Goal: Information Seeking & Learning: Learn about a topic

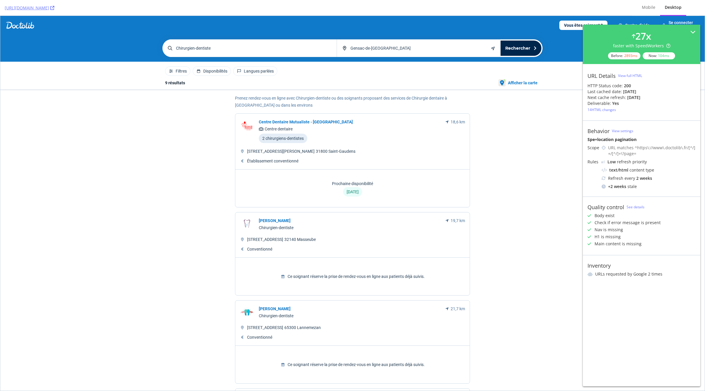
click at [631, 73] on div "View full HTML" at bounding box center [630, 75] width 24 height 5
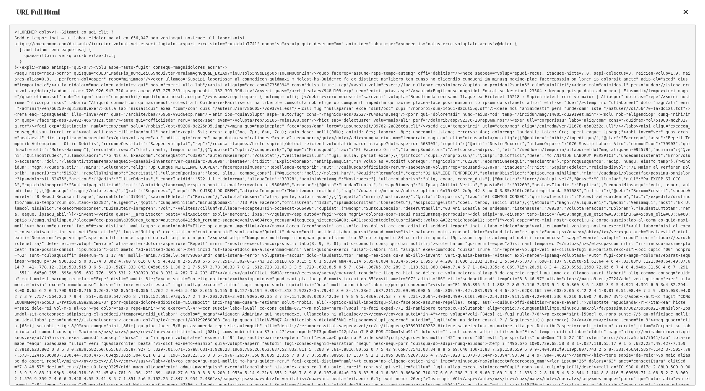
click at [686, 13] on icon at bounding box center [685, 12] width 5 height 7
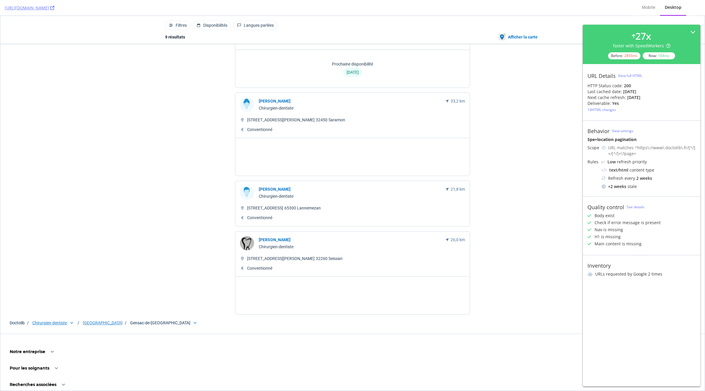
scroll to position [645, 0]
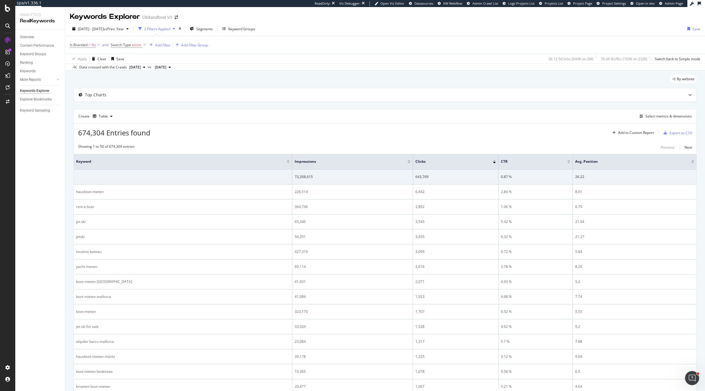
click at [170, 30] on div "2 Filters Applied" at bounding box center [157, 28] width 26 height 5
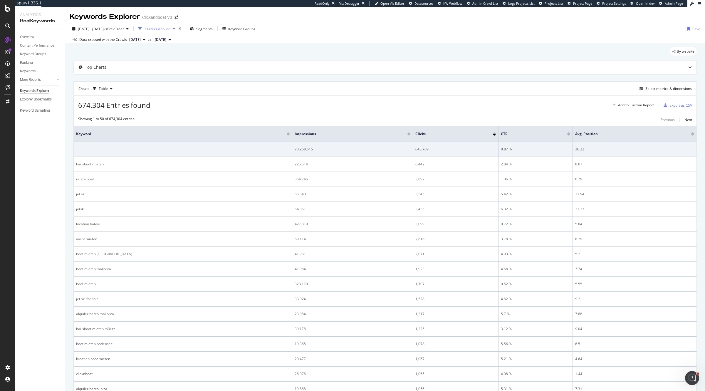
click at [170, 30] on div "2 Filters Applied" at bounding box center [157, 28] width 26 height 5
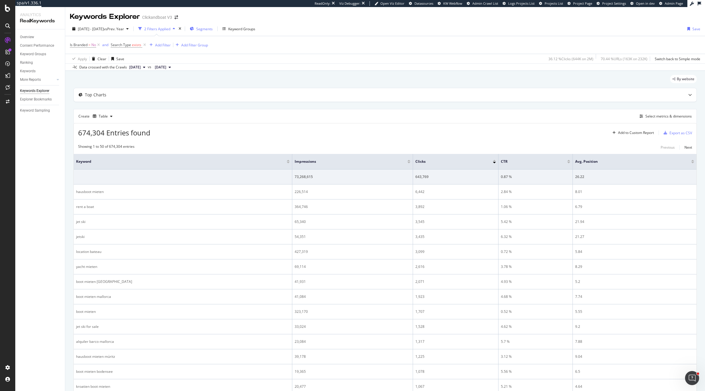
click at [209, 24] on div "Segments" at bounding box center [201, 28] width 23 height 9
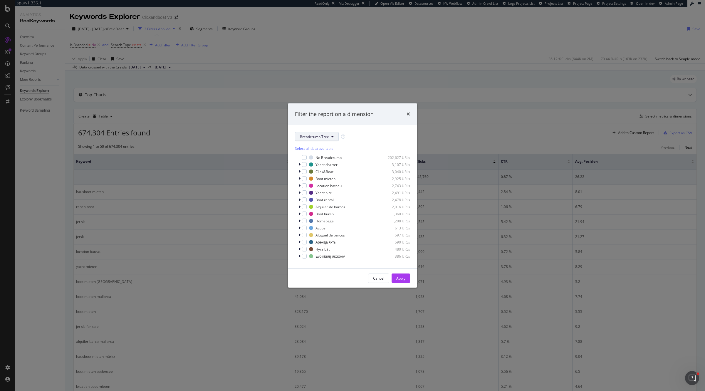
click at [318, 138] on span "Breadcrumb Tree" at bounding box center [314, 136] width 29 height 5
click at [316, 159] on span "page_type" at bounding box center [319, 157] width 38 height 5
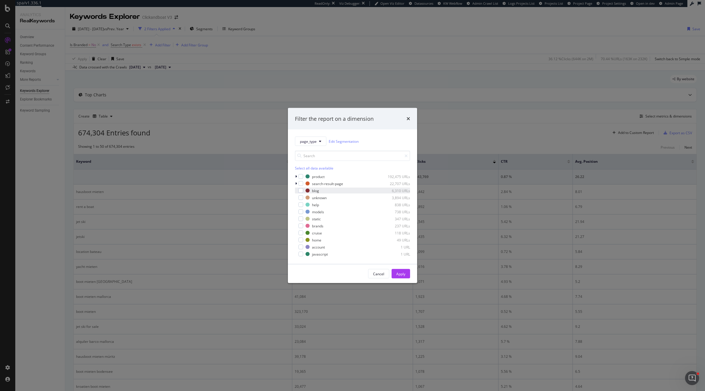
click at [303, 190] on div "blog 6,310 URLs" at bounding box center [352, 191] width 115 height 6
click at [405, 275] on div "Apply" at bounding box center [400, 273] width 9 height 5
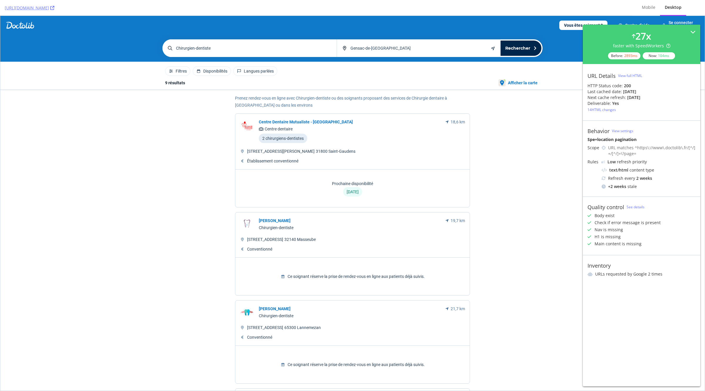
scroll to position [645, 0]
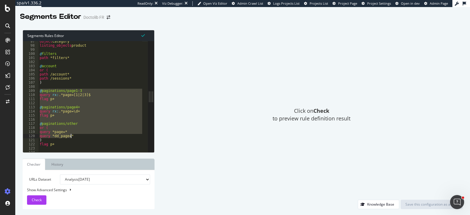
scroll to position [440, 0]
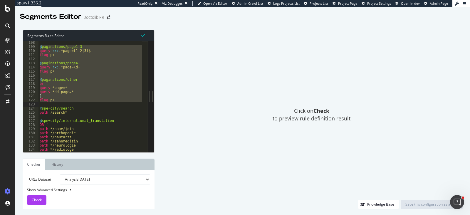
drag, startPoint x: 40, startPoint y: 90, endPoint x: 74, endPoint y: 103, distance: 36.8
click at [74, 103] on div "@ paginations/page1-3 query rx : .*page=[1|2|3]$ flag p+ @ paginations/page4+ q…" at bounding box center [95, 98] width 115 height 114
click at [52, 89] on div "@ paginations/page1-3 query rx : .*page=[1|2|3]$ flag p+ @ paginations/page4+ q…" at bounding box center [90, 96] width 104 height 111
drag, startPoint x: 40, startPoint y: 47, endPoint x: 61, endPoint y: 99, distance: 55.7
click at [61, 99] on div "@ paginations/page1-3 query rx : .*page=[1|2|3]$ flag p+ @ paginations/page4+ q…" at bounding box center [95, 98] width 115 height 114
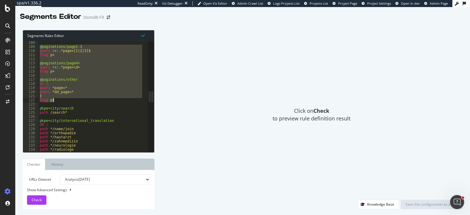
type textarea ") flag p+"
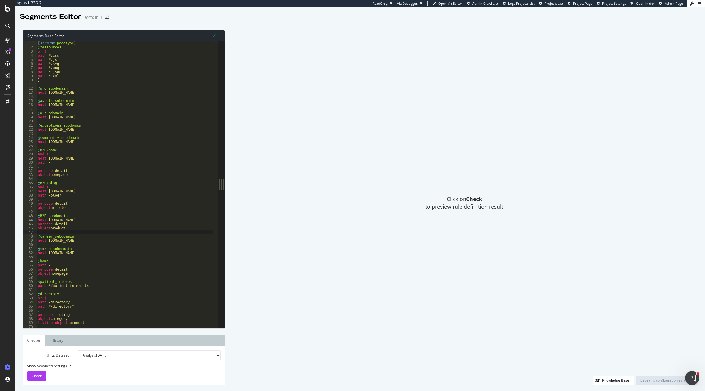
click at [165, 231] on div "[ segment : pagetype ] @ ressources or ( path *.css path *.js path *.svg path *…" at bounding box center [125, 188] width 176 height 295
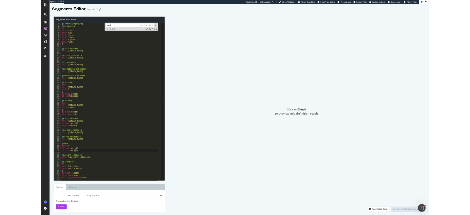
scroll to position [440, 0]
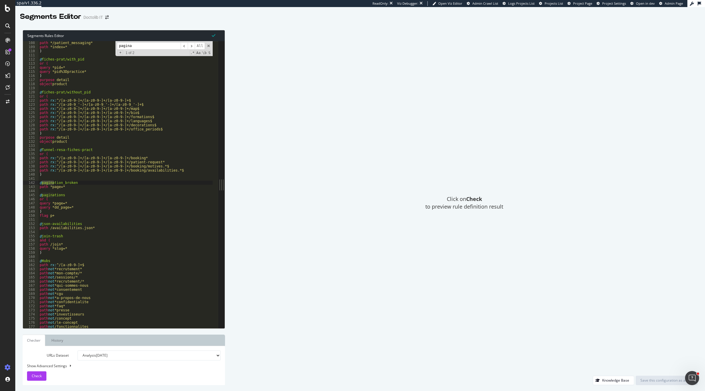
type input "pagina"
click at [95, 206] on div "path */patient_messaging* path *index=* ) @ fiches-prat/with_pid or ( query *pi…" at bounding box center [125, 188] width 174 height 295
click at [84, 184] on div "path */patient_messaging* path *index=* ) @ fiches-prat/with_pid or ( query *pi…" at bounding box center [125, 188] width 174 height 295
click at [72, 188] on div "path */patient_messaging* path *index=* ) @ fiches-prat/with_pid or ( query *pi…" at bounding box center [125, 188] width 174 height 295
drag, startPoint x: 58, startPoint y: 215, endPoint x: 39, endPoint y: 196, distance: 26.6
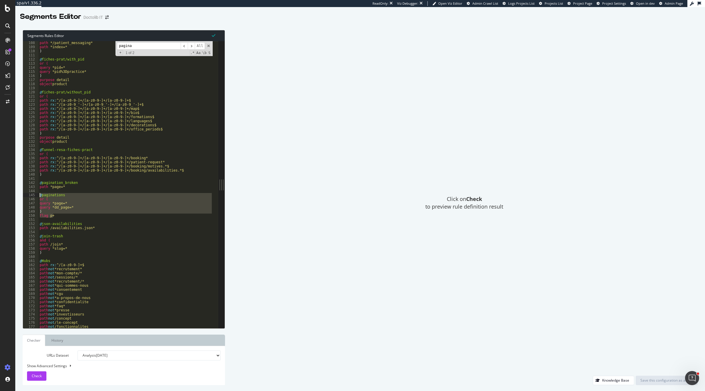
click at [39, 196] on div "path */patient_messaging* path *index=* ) @ fiches-prat/with_pid or ( query *pi…" at bounding box center [125, 188] width 174 height 295
paste textarea "flag p+"
type textarea "flag p+"
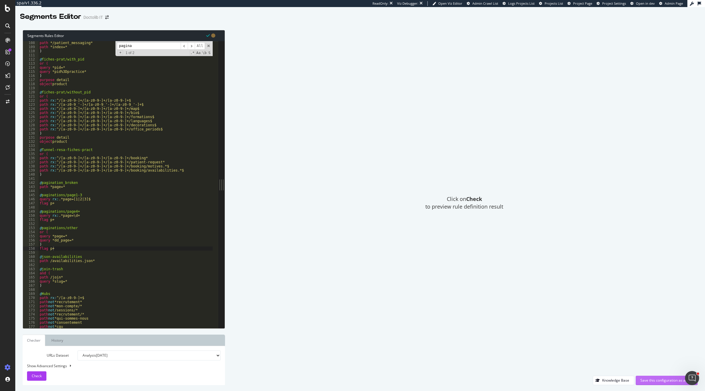
click at [657, 381] on div "Save this configuration as active" at bounding box center [666, 380] width 53 height 5
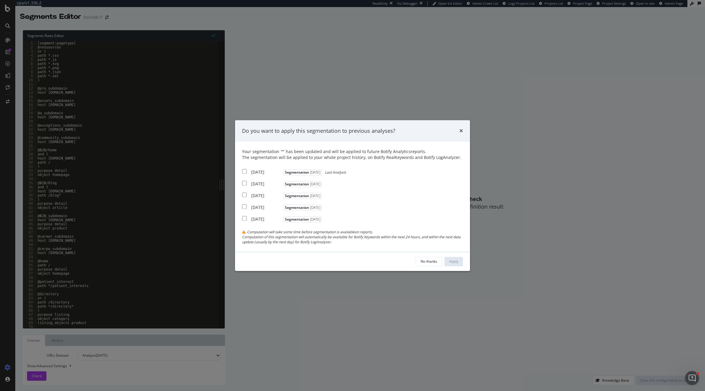
click at [243, 172] on input "modal" at bounding box center [244, 171] width 5 height 5
checkbox input "true"
click at [461, 263] on button "Apply" at bounding box center [453, 261] width 18 height 9
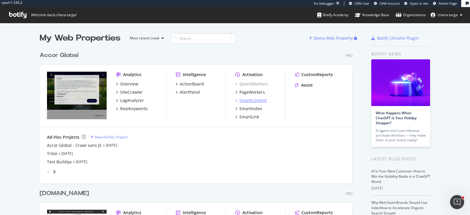
click at [247, 102] on div "SmartContent" at bounding box center [252, 100] width 27 height 6
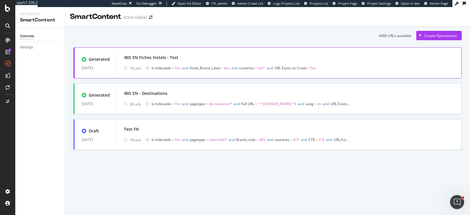
click at [171, 61] on div "IBIS EN Fiches Hotels - Test" at bounding box center [289, 57] width 330 height 8
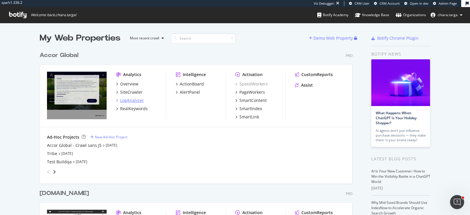
click at [130, 100] on div "LogAnalyzer" at bounding box center [132, 100] width 24 height 6
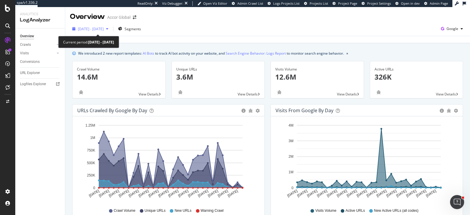
click at [108, 30] on icon "button" at bounding box center [107, 29] width 2 height 4
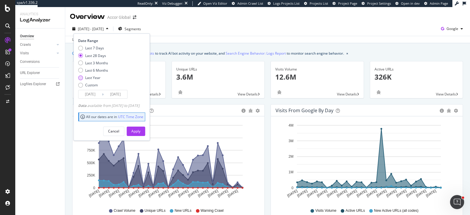
click at [94, 78] on div "Last Year" at bounding box center [92, 77] width 15 height 5
type input "2024/08/16"
click at [140, 130] on div "Apply" at bounding box center [135, 131] width 9 height 5
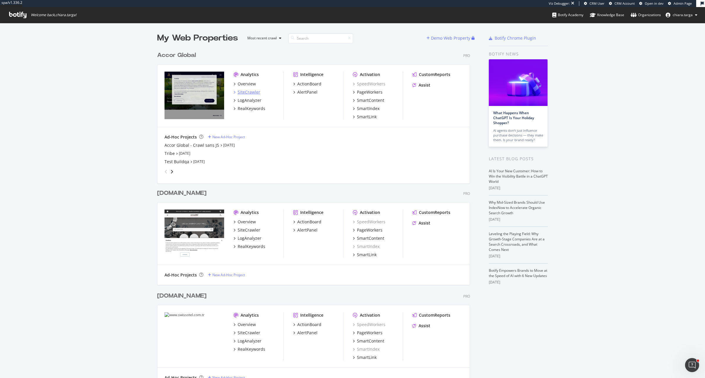
click at [248, 90] on div "SiteCrawler" at bounding box center [249, 92] width 23 height 6
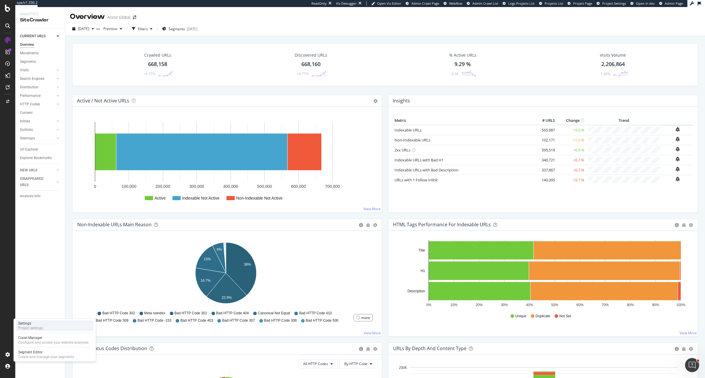
click at [39, 328] on div "Project settings" at bounding box center [30, 328] width 25 height 5
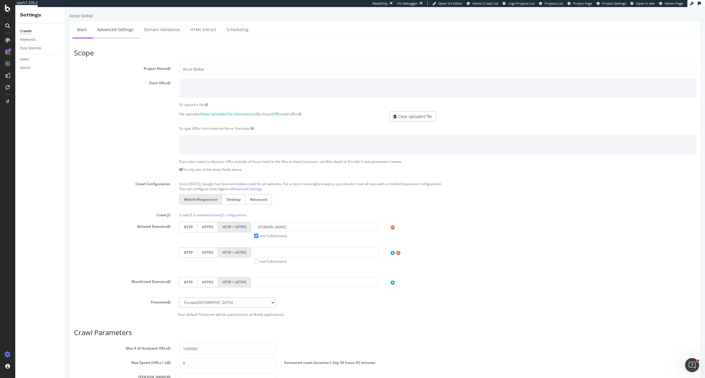
click at [132, 34] on link "Advanced Settings" at bounding box center [115, 29] width 45 height 16
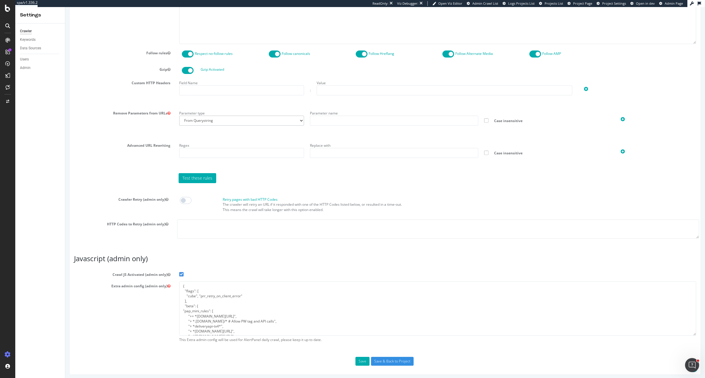
scroll to position [331, 0]
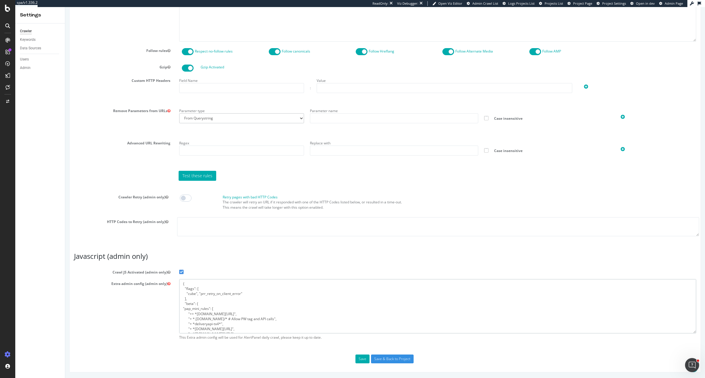
click at [192, 312] on textarea "{ "flags": [ "cube", "prr_retry_on_client_error" ], "beta": { "pap_mini_rules":…" at bounding box center [437, 306] width 517 height 54
type textarea "{ "flags": [ "cube", "prr_retry_on_client_error" ], "beta": { "pap_mini_rules":…"
click at [360, 357] on button "Save" at bounding box center [362, 359] width 14 height 9
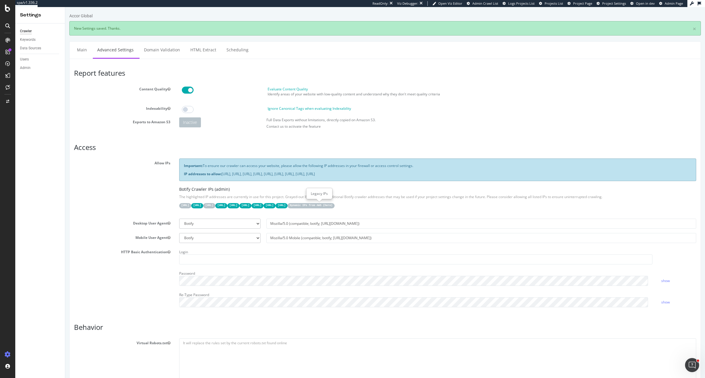
scroll to position [0, 0]
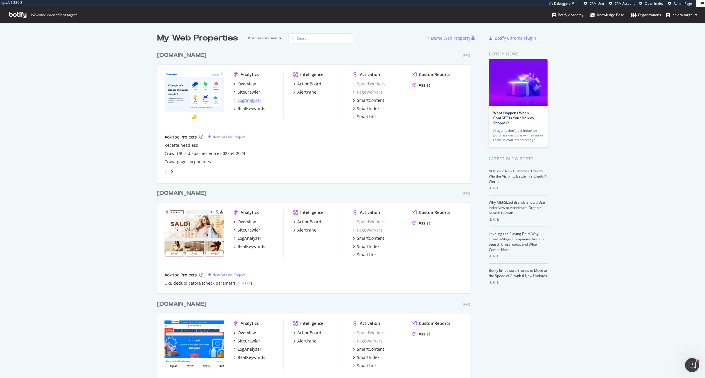
click at [238, 100] on div "LogAnalyzer" at bounding box center [250, 100] width 24 height 6
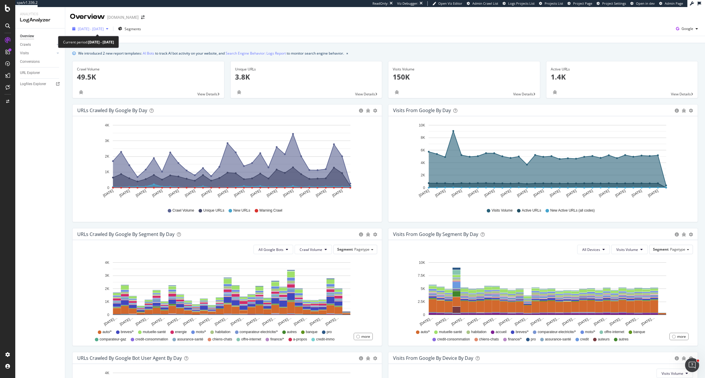
click at [96, 32] on div "2025 Jul. 19th - Aug. 17th" at bounding box center [90, 28] width 41 height 9
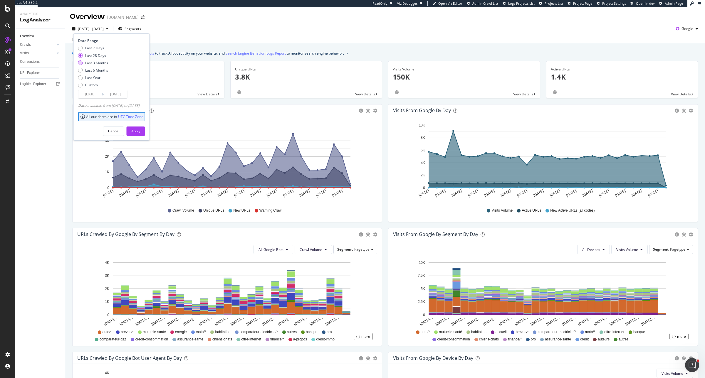
click at [101, 63] on div "Last 3 Months" at bounding box center [96, 62] width 23 height 5
type input "2025/05/18"
click at [145, 132] on button "Apply" at bounding box center [136, 131] width 18 height 9
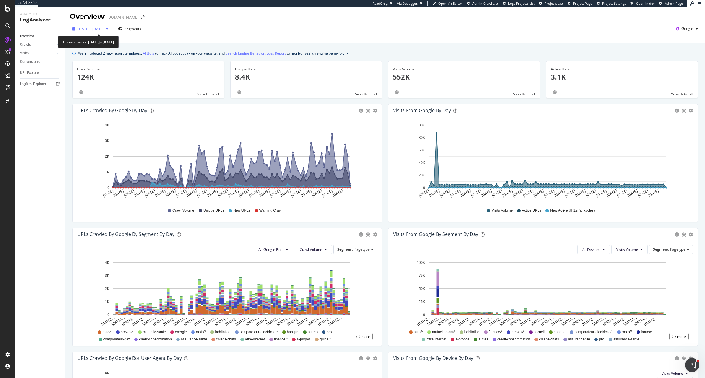
click at [99, 29] on span "2025 May. 18th - Aug. 17th" at bounding box center [91, 28] width 26 height 5
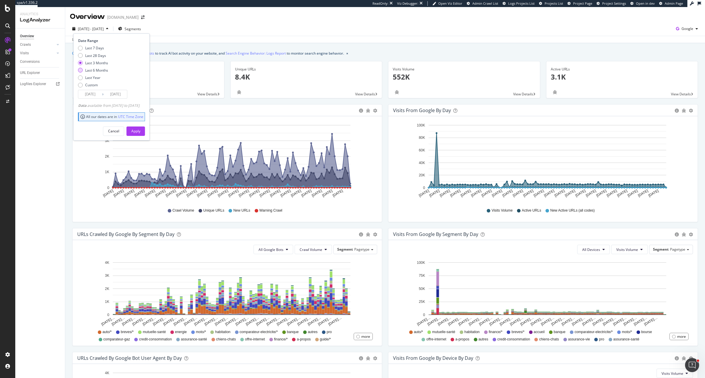
click at [97, 68] on div "Last 6 Months" at bounding box center [96, 70] width 23 height 5
type input "2025/02/18"
click at [140, 130] on div "Apply" at bounding box center [135, 131] width 9 height 5
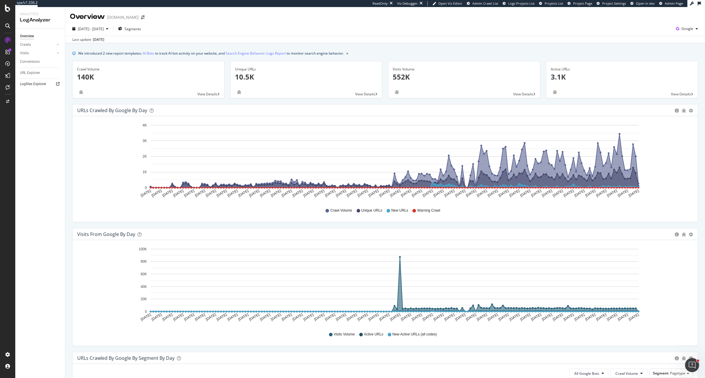
click at [56, 83] on icon at bounding box center [58, 84] width 4 height 4
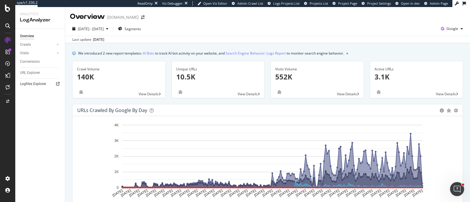
click at [58, 86] on icon at bounding box center [58, 84] width 4 height 4
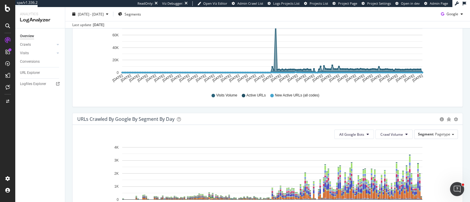
scroll to position [201, 0]
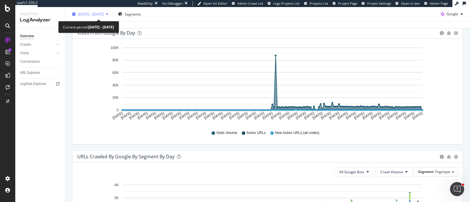
click at [104, 12] on span "2025 Feb. 18th - Aug. 17th" at bounding box center [91, 13] width 26 height 5
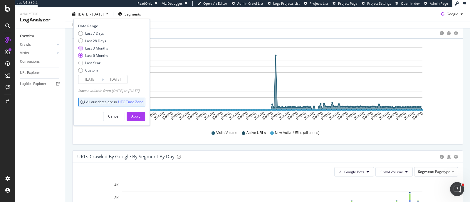
click at [93, 47] on div "Last 3 Months" at bounding box center [96, 48] width 23 height 5
type input "2025/05/18"
click at [140, 118] on div "Apply" at bounding box center [135, 116] width 9 height 5
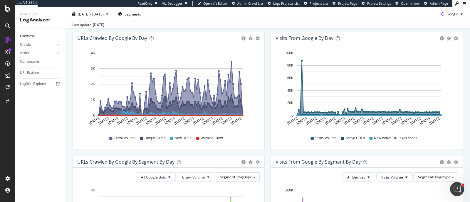
scroll to position [72, 0]
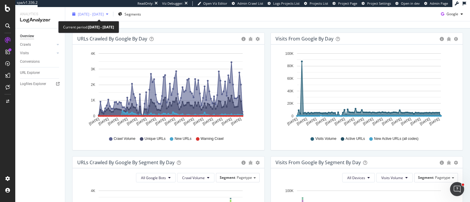
click at [111, 13] on div "button" at bounding box center [107, 14] width 7 height 4
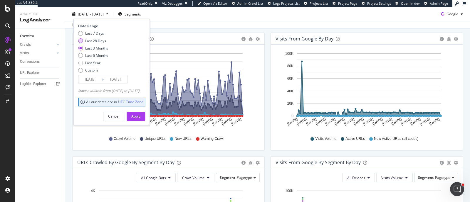
click at [96, 42] on div "Last 28 Days" at bounding box center [95, 40] width 21 height 5
type input "2025/07/21"
click at [140, 119] on div "Apply" at bounding box center [135, 116] width 9 height 9
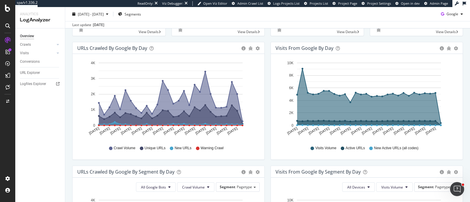
scroll to position [62, 0]
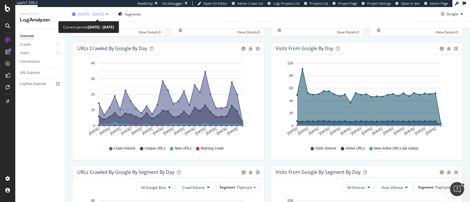
click at [100, 14] on span "2025 Jul. 21st - Aug. 17th" at bounding box center [91, 13] width 26 height 5
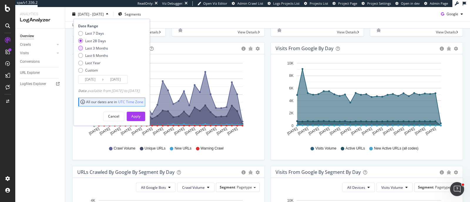
click at [91, 49] on div "Last 3 Months" at bounding box center [96, 48] width 23 height 5
type input "2025/05/18"
click at [140, 117] on div "Apply" at bounding box center [135, 116] width 9 height 5
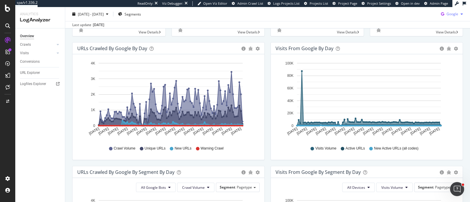
click at [452, 17] on div "Google" at bounding box center [451, 14] width 27 height 9
click at [444, 37] on span "Bing" at bounding box center [451, 36] width 22 height 5
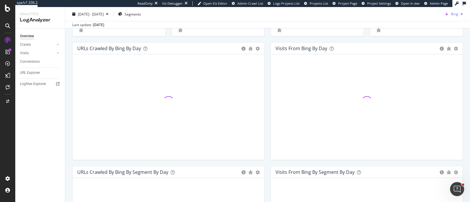
click at [451, 16] on span "Bing" at bounding box center [454, 13] width 7 height 5
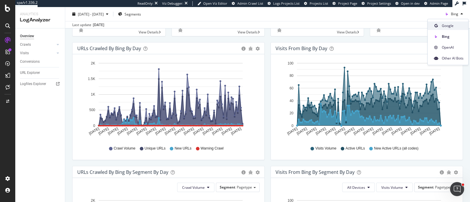
click at [449, 21] on div "Google" at bounding box center [448, 25] width 41 height 9
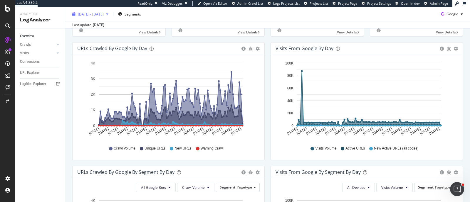
click at [95, 15] on span "2025 May. 18th - Aug. 17th" at bounding box center [91, 13] width 26 height 5
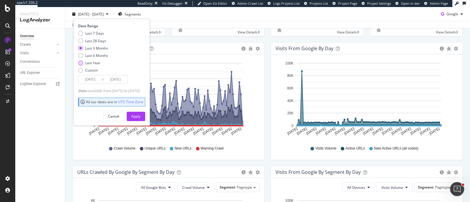
click at [89, 63] on div "Last Year" at bounding box center [92, 62] width 15 height 5
type input "2024/08/18"
click at [140, 117] on div "Apply" at bounding box center [135, 116] width 9 height 5
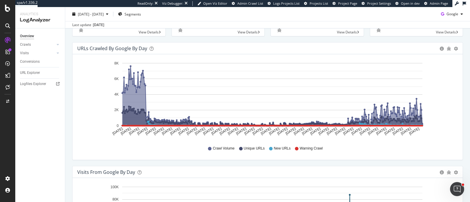
scroll to position [189, 0]
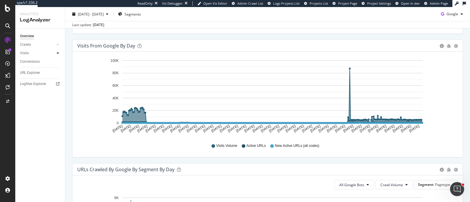
click at [57, 53] on icon at bounding box center [58, 53] width 2 height 4
click at [29, 85] on div "HTTP Codes" at bounding box center [33, 85] width 20 height 6
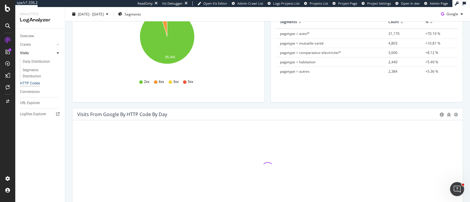
scroll to position [114, 0]
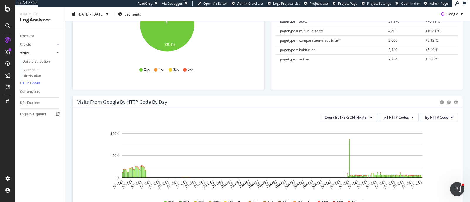
click at [104, 16] on span "2024 Aug. 18th - 2025 Aug. 17th" at bounding box center [91, 13] width 26 height 5
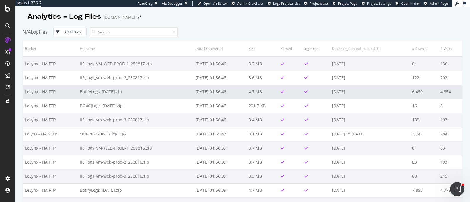
click at [401, 92] on td "[DATE]" at bounding box center [370, 92] width 80 height 14
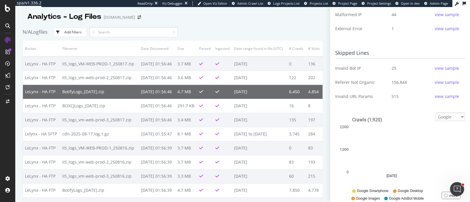
scroll to position [231, 0]
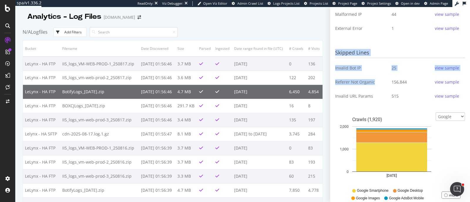
drag, startPoint x: 333, startPoint y: 83, endPoint x: 373, endPoint y: 84, distance: 39.7
click at [373, 84] on div "Current Configuration Bucket LeLynx - HA FTP Check bot IPs Activated Logs force…" at bounding box center [400, 104] width 140 height 195
click at [370, 84] on td "Referer Not Organic" at bounding box center [361, 82] width 52 height 14
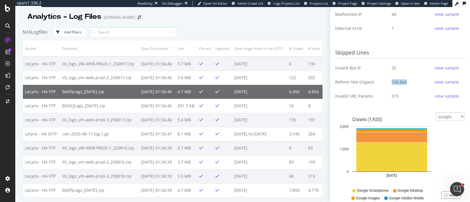
drag, startPoint x: 388, startPoint y: 83, endPoint x: 405, endPoint y: 83, distance: 17.6
click at [405, 83] on td "156,844 view sample" at bounding box center [426, 82] width 78 height 14
drag, startPoint x: 299, startPoint y: 92, endPoint x: 381, endPoint y: 95, distance: 81.4
click at [381, 95] on div "Analytics - Log Files lelynx.fr N/A Logfiles Add Filters Bucket Filename Date D…" at bounding box center [242, 104] width 455 height 195
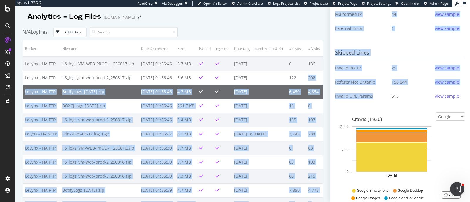
click at [329, 87] on div "Analytics - Log Files lelynx.fr N/A Logfiles Add Filters Bucket Filename Date D…" at bounding box center [242, 104] width 455 height 195
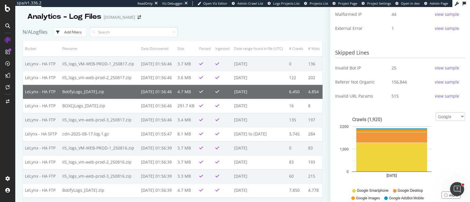
click at [438, 78] on div "view sample" at bounding box center [447, 82] width 24 height 9
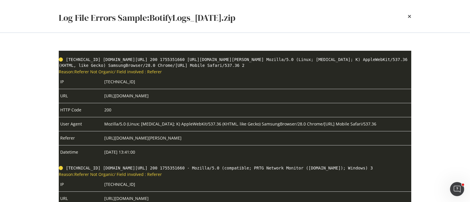
scroll to position [36, 0]
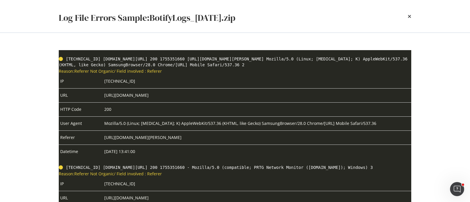
drag, startPoint x: 102, startPoint y: 137, endPoint x: 233, endPoint y: 143, distance: 131.1
click at [233, 143] on td "https://www.lelynx.fr/assurance-habitation/sinistre/bris-de-glace/" at bounding box center [257, 138] width 308 height 14
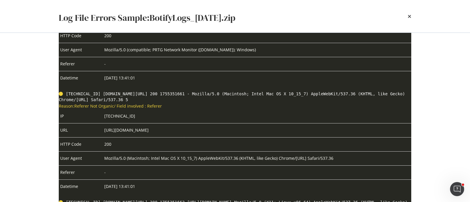
scroll to position [324, 0]
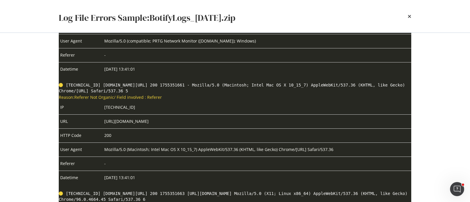
click at [407, 19] on div "Log File Errors Sample: BotifyLogs_2025-08-17.zip" at bounding box center [235, 16] width 352 height 18
click at [408, 17] on icon "times" at bounding box center [410, 16] width 4 height 5
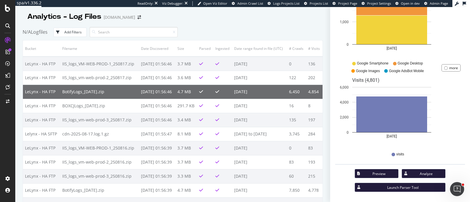
scroll to position [0, 0]
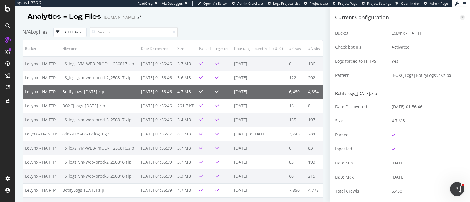
click at [461, 17] on icon at bounding box center [462, 18] width 3 height 4
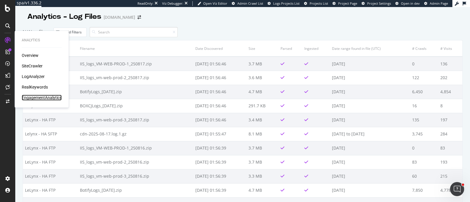
click at [23, 95] on div "EngagementAnalytics" at bounding box center [42, 98] width 40 height 6
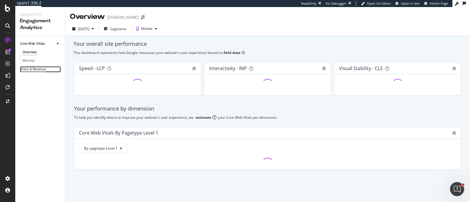
click at [38, 69] on div "Visits & Revenue" at bounding box center [33, 69] width 26 height 6
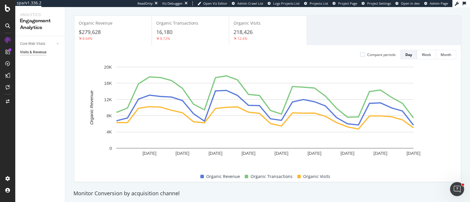
scroll to position [58, 0]
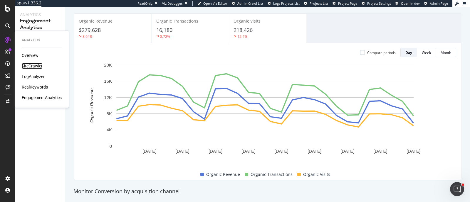
click at [26, 65] on div "SiteCrawler" at bounding box center [32, 66] width 21 height 6
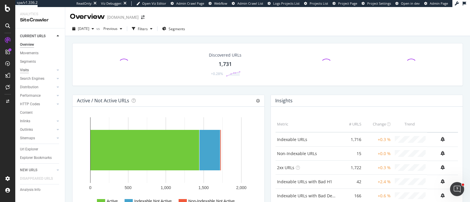
click at [26, 71] on div "Visits" at bounding box center [24, 70] width 9 height 6
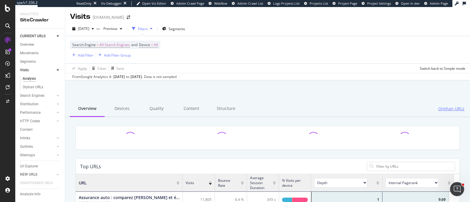
click at [442, 107] on span "Orphan URLs" at bounding box center [451, 109] width 26 height 6
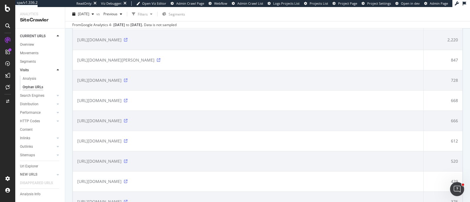
scroll to position [185, 0]
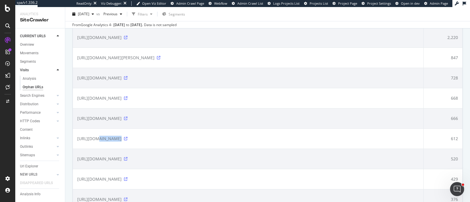
drag, startPoint x: 93, startPoint y: 138, endPoint x: 114, endPoint y: 139, distance: 21.2
click at [114, 139] on span "https://espaceperso.lelynx.fr/prefrences" at bounding box center [99, 139] width 44 height 6
drag, startPoint x: 91, startPoint y: 157, endPoint x: 122, endPoint y: 158, distance: 30.2
click at [122, 158] on span "https://mutuellesquote.lelynx.fr/mutuelle-sante/" at bounding box center [99, 159] width 44 height 6
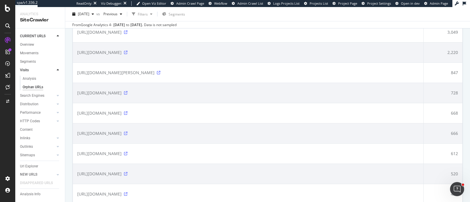
click at [154, 75] on span "https://www.lelynx.fr/assurance-auto/contrat/feu-rouge-amende/" at bounding box center [115, 73] width 77 height 6
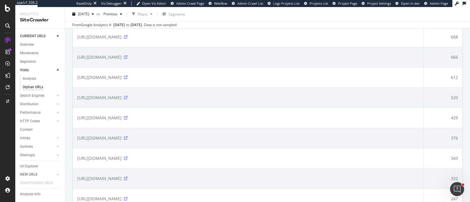
scroll to position [247, 0]
drag, startPoint x: 141, startPoint y: 155, endPoint x: 89, endPoint y: 150, distance: 52.5
click at [89, 150] on td "https://comparaison-energiequote.lelynx.fr/energie/" at bounding box center [248, 158] width 351 height 20
click at [199, 166] on td "https://comparaison-energiequote.lelynx.fr/energie/" at bounding box center [248, 158] width 351 height 20
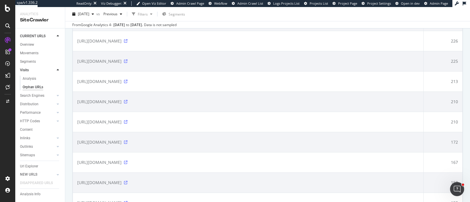
scroll to position [445, 0]
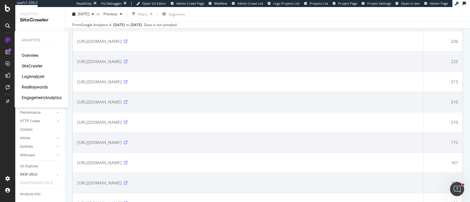
click at [26, 53] on div "Overview" at bounding box center [30, 56] width 17 height 6
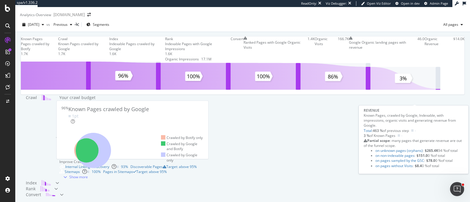
scroll to position [41, 0]
click at [385, 152] on link "on unknown pages (orphans)" at bounding box center [398, 149] width 47 height 5
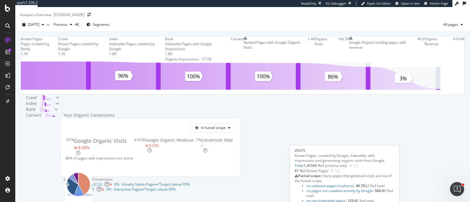
scroll to position [0, 0]
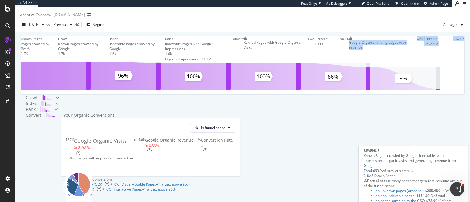
drag, startPoint x: 369, startPoint y: 77, endPoint x: 419, endPoint y: 93, distance: 53.0
click at [419, 62] on span "Convert Ranked Pages with Google Organic Visits 1.4K Organic Visits 166.7K Goog…" at bounding box center [348, 48] width 234 height 25
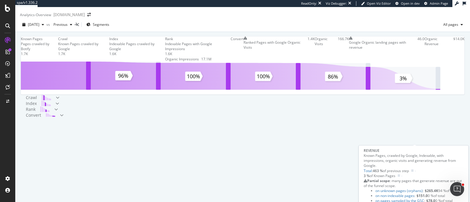
click at [464, 62] on span at bounding box center [464, 48] width 0 height 25
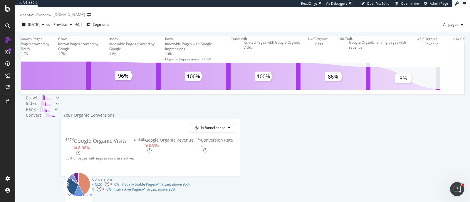
scroll to position [22, 0]
click at [8, 89] on icon at bounding box center [8, 87] width 4 height 5
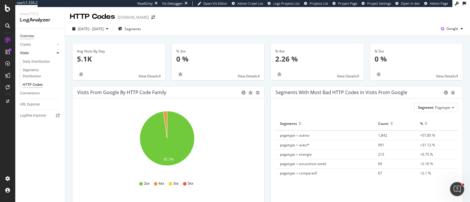
click at [28, 37] on div "Overview" at bounding box center [27, 36] width 14 height 6
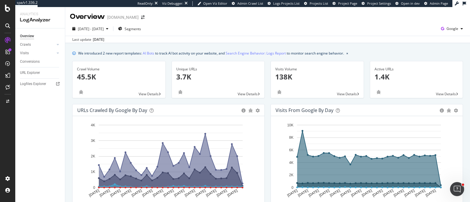
click at [263, 103] on div "Unique URLs 3.7K View Details" at bounding box center [218, 82] width 99 height 43
click at [59, 46] on icon at bounding box center [58, 45] width 2 height 4
click at [35, 77] on div "HTTP Codes" at bounding box center [33, 76] width 20 height 6
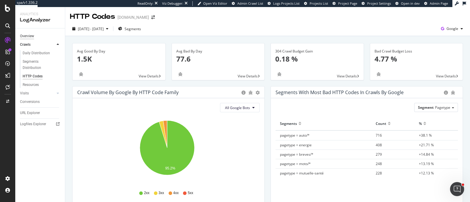
click at [22, 36] on div "Overview" at bounding box center [27, 36] width 14 height 6
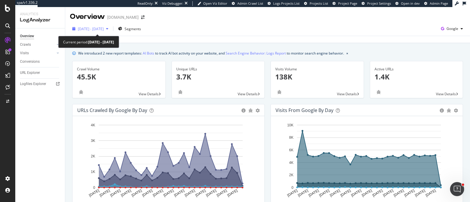
click at [97, 28] on span "2025 Jul. 21st - Aug. 17th" at bounding box center [91, 28] width 26 height 5
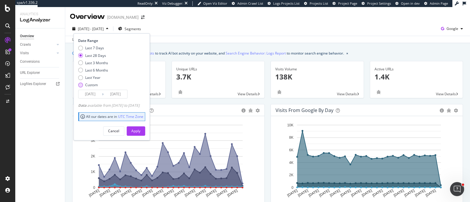
click at [91, 85] on div "Custom" at bounding box center [91, 85] width 13 height 5
click at [90, 92] on input "2025/07/21" at bounding box center [89, 94] width 23 height 8
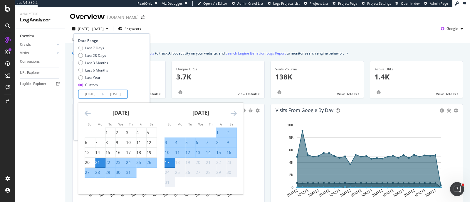
click at [83, 110] on div "July 2025 1 2 3 4 5 6 7 8 9 10 11 12 13 14 15 16 17 18 19 20 21 22 23 24 25 26 …" at bounding box center [121, 140] width 80 height 75
click at [90, 114] on icon "Move backward to switch to the previous month." at bounding box center [88, 113] width 6 height 7
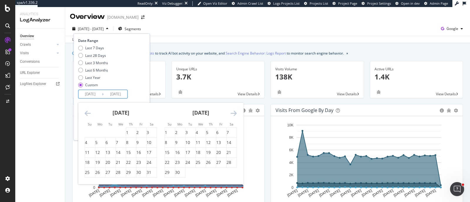
click at [90, 114] on icon "Move backward to switch to the previous month." at bounding box center [88, 113] width 6 height 7
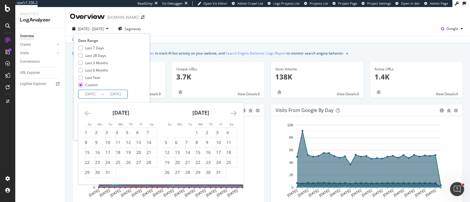
click at [90, 114] on icon "Move backward to switch to the previous month." at bounding box center [88, 113] width 6 height 7
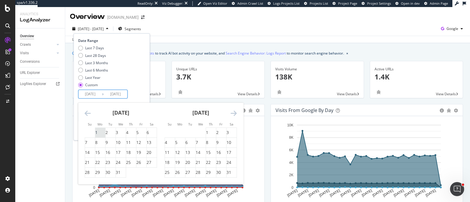
click at [97, 133] on div "1" at bounding box center [96, 133] width 2 height 6
type input "2024/07/01"
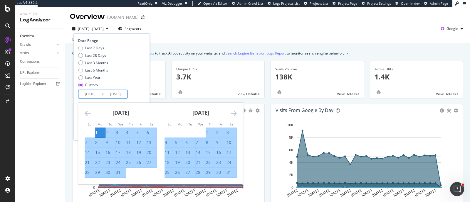
click at [231, 175] on div "31" at bounding box center [228, 173] width 5 height 6
type input "2024/08/31"
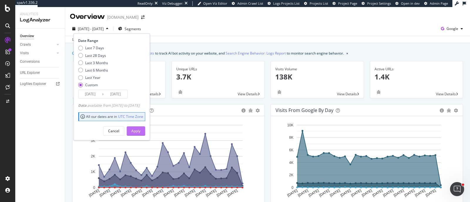
click at [140, 130] on div "Apply" at bounding box center [135, 131] width 9 height 5
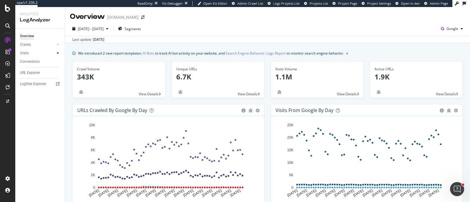
click at [56, 54] on div at bounding box center [58, 53] width 6 height 6
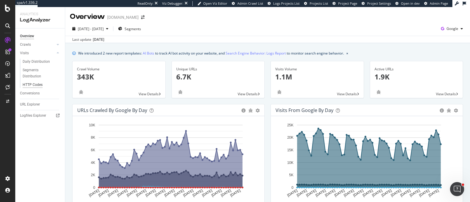
click at [39, 85] on div "HTTP Codes" at bounding box center [33, 85] width 20 height 6
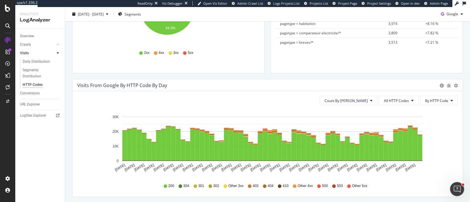
scroll to position [133, 0]
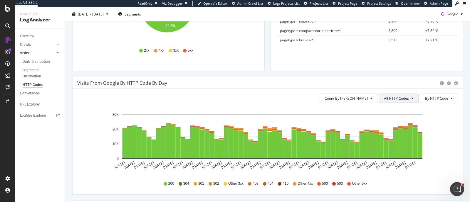
click at [386, 97] on span "All HTTP Codes" at bounding box center [396, 98] width 25 height 5
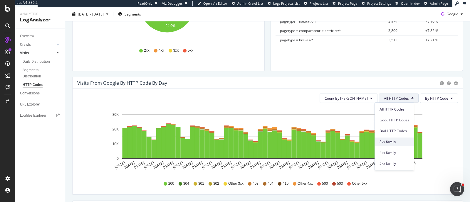
click at [388, 138] on div "3xx family" at bounding box center [394, 142] width 39 height 9
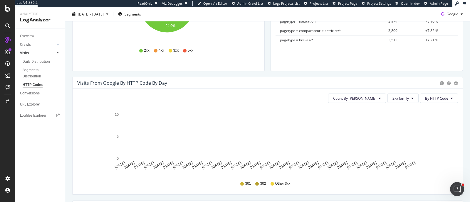
scroll to position [123, 0]
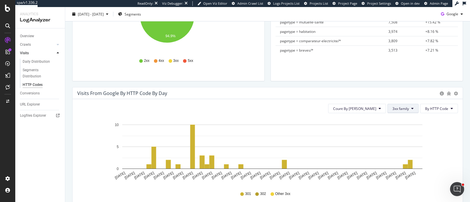
click at [404, 105] on button "3xx family" at bounding box center [402, 108] width 31 height 9
click at [393, 121] on span "All HTTP Codes" at bounding box center [403, 119] width 30 height 5
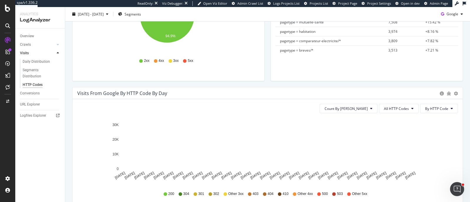
scroll to position [149, 0]
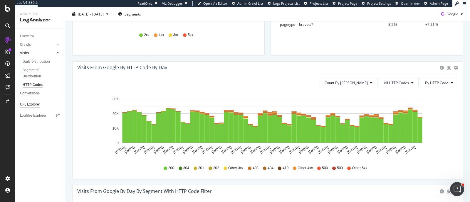
click at [26, 102] on div "URL Explorer" at bounding box center [30, 105] width 20 height 6
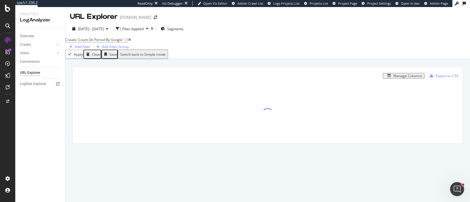
click at [131, 42] on icon at bounding box center [129, 40] width 3 height 4
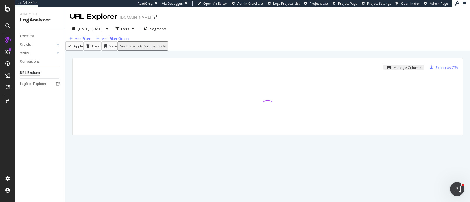
click at [389, 70] on div "Manage Columns" at bounding box center [403, 68] width 37 height 4
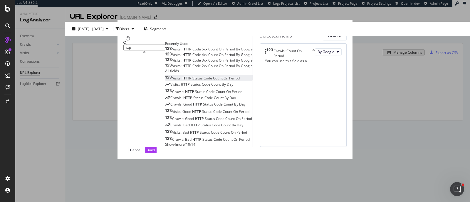
click at [213, 81] on span "Count" at bounding box center [218, 78] width 11 height 5
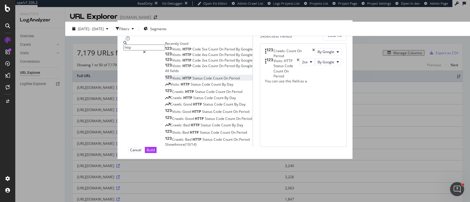
click at [315, 57] on div "Crawls: Count On Period" at bounding box center [290, 53] width 50 height 10
click at [315, 58] on icon "times" at bounding box center [313, 53] width 3 height 10
click at [299, 55] on button "2xx" at bounding box center [307, 51] width 16 height 7
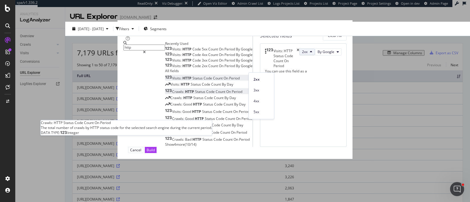
scroll to position [6, 0]
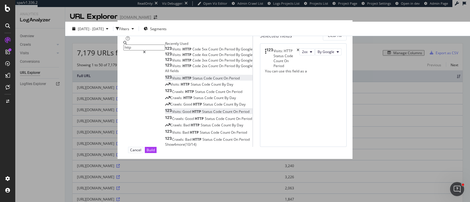
click at [192, 114] on span "HTTP" at bounding box center [197, 111] width 10 height 5
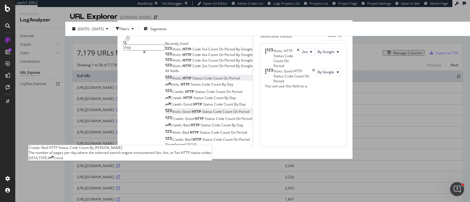
scroll to position [33, 0]
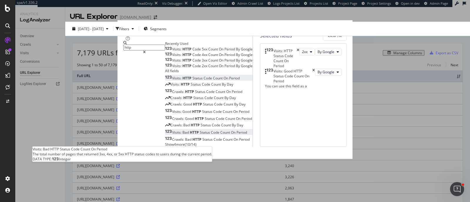
click at [190, 135] on span "HTTP" at bounding box center [195, 132] width 10 height 5
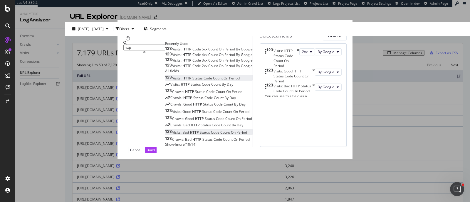
click at [299, 59] on icon "times" at bounding box center [298, 58] width 3 height 20
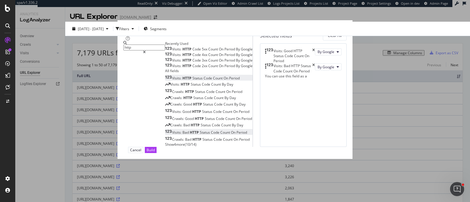
click at [128, 51] on input "http" at bounding box center [144, 48] width 42 height 6
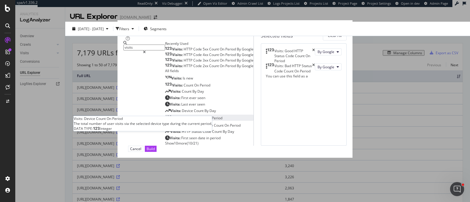
scroll to position [40, 0]
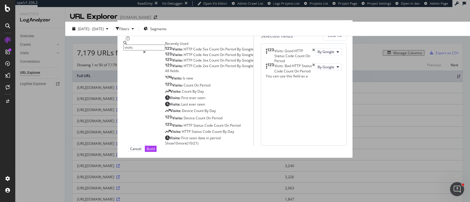
type input "visits"
click at [165, 146] on span "Show 10 more" at bounding box center [176, 143] width 22 height 5
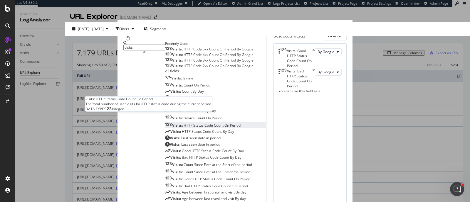
scroll to position [66, 0]
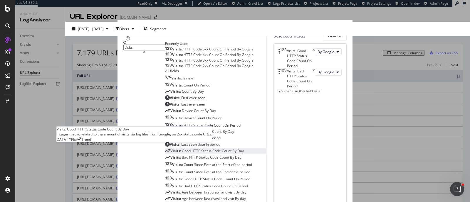
click at [182, 149] on span "Good" at bounding box center [187, 151] width 10 height 5
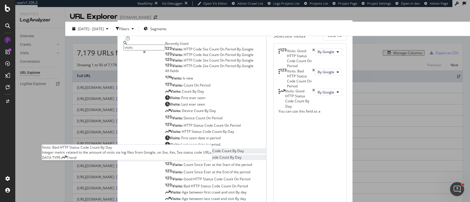
click at [182, 155] on span "Bad" at bounding box center [185, 157] width 7 height 5
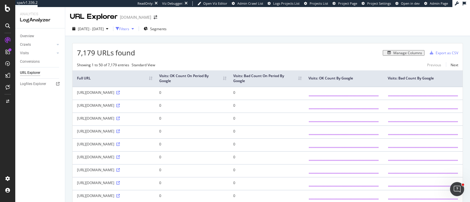
click at [129, 31] on div "Filters" at bounding box center [124, 28] width 10 height 5
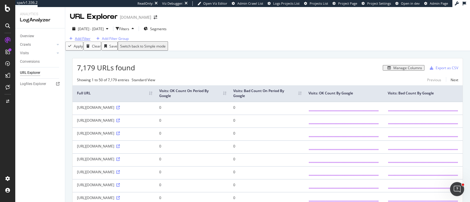
click at [90, 41] on div "Add Filter" at bounding box center [83, 38] width 16 height 5
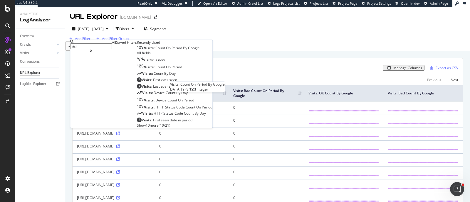
type input "visi"
click at [155, 51] on span "Count" at bounding box center [160, 48] width 11 height 5
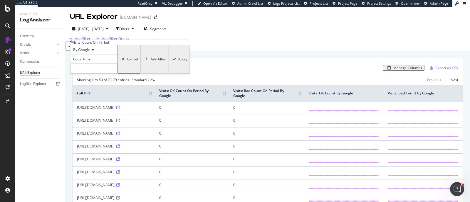
click at [90, 61] on icon at bounding box center [88, 60] width 4 height 4
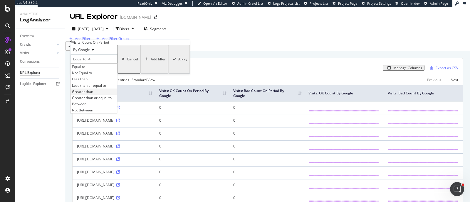
click at [93, 94] on span "Greater than" at bounding box center [82, 91] width 21 height 5
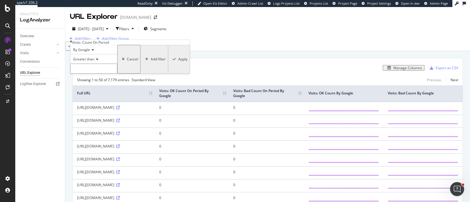
click at [107, 74] on input "number" at bounding box center [93, 69] width 47 height 10
type input "0"
click at [129, 74] on div "By Google Greater than 0 Cancel Add filter Apply" at bounding box center [129, 59] width 118 height 29
click at [178, 62] on div "Apply" at bounding box center [182, 59] width 9 height 5
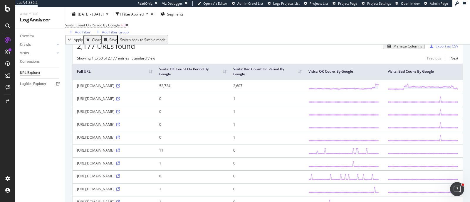
scroll to position [31, 0]
click at [104, 15] on span "2024 Jul. 1st - Aug. 31st" at bounding box center [91, 13] width 26 height 5
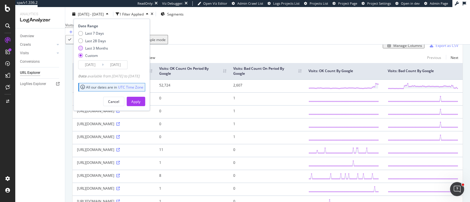
click at [91, 46] on div "Last 3 Months" at bounding box center [96, 48] width 23 height 5
type input "2025/05/18"
type input "2025/08/17"
click at [140, 99] on div "Apply" at bounding box center [135, 101] width 9 height 5
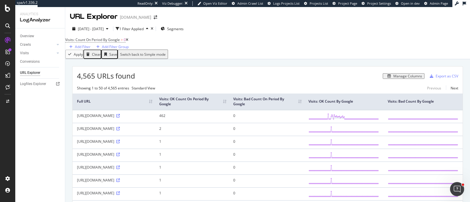
scroll to position [21, 0]
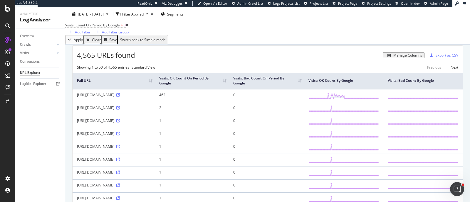
click at [229, 89] on th "Visits: OK Count On Period By Google" at bounding box center [192, 81] width 74 height 16
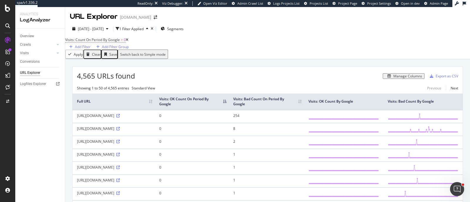
click at [229, 110] on th "Visits: OK Count On Period By Google" at bounding box center [192, 102] width 74 height 16
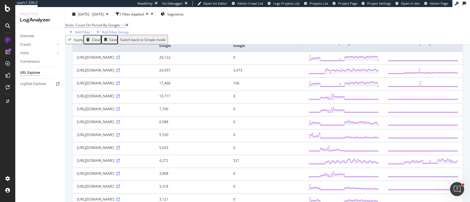
scroll to position [59, 0]
click at [148, 162] on div "https://www.lelynx.fr/assurance-sante/comparateur-sante-profil" at bounding box center [113, 159] width 73 height 5
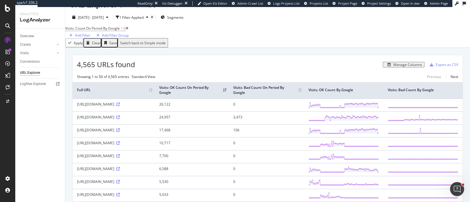
scroll to position [0, 0]
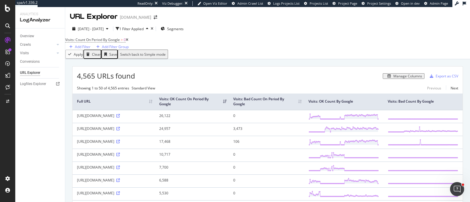
click at [293, 109] on th "Visits: Bad Count On Period By Google" at bounding box center [266, 102] width 75 height 16
click at [294, 110] on th "Visits: Bad Count On Period By Google" at bounding box center [266, 102] width 75 height 16
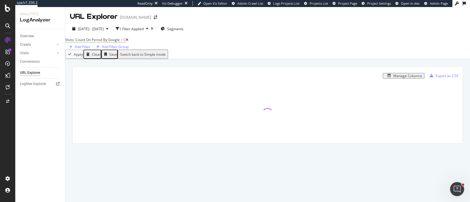
click at [294, 110] on div at bounding box center [268, 114] width 390 height 59
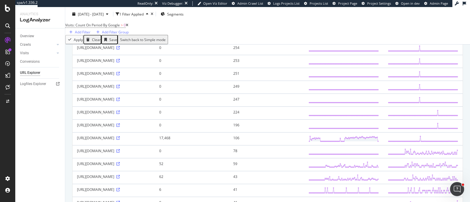
scroll to position [171, 0]
click at [255, 68] on td "253" at bounding box center [266, 61] width 75 height 13
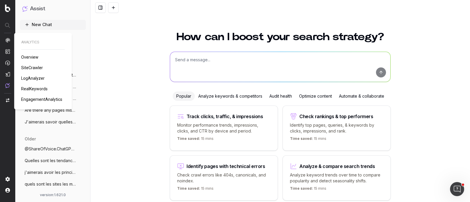
click at [9, 40] on img at bounding box center [7, 40] width 5 height 5
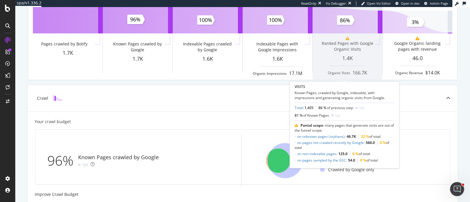
scroll to position [64, 0]
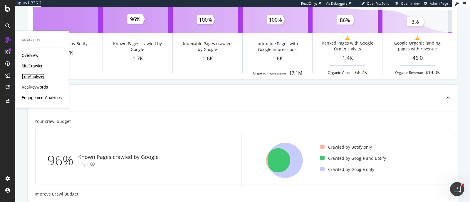
click at [30, 74] on div "LogAnalyzer" at bounding box center [33, 77] width 23 height 6
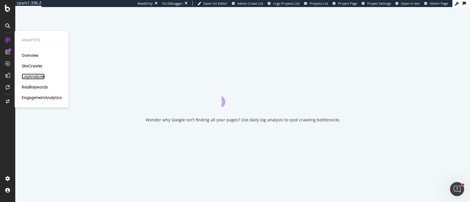
click at [30, 74] on div "LogAnalyzer" at bounding box center [33, 77] width 23 height 6
click at [28, 65] on div "SiteCrawler" at bounding box center [32, 66] width 21 height 6
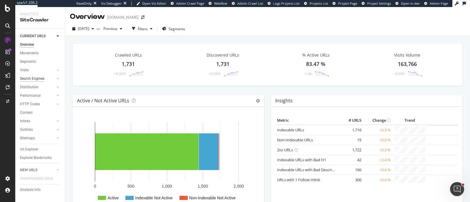
click at [36, 77] on div "Search Engines" at bounding box center [32, 79] width 24 height 6
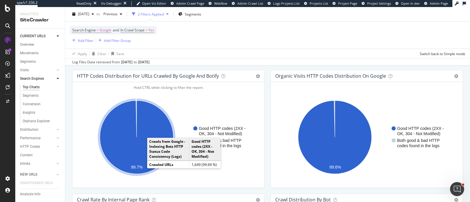
scroll to position [473, 0]
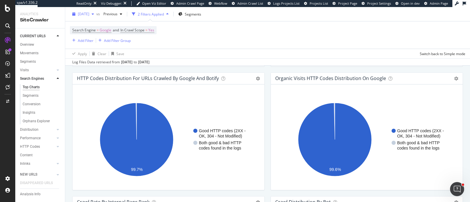
click at [96, 15] on div "button" at bounding box center [92, 14] width 7 height 4
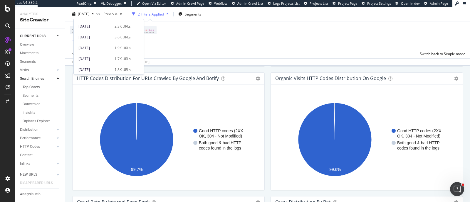
scroll to position [211, 0]
click at [92, 38] on div "[DATE]" at bounding box center [94, 39] width 33 height 5
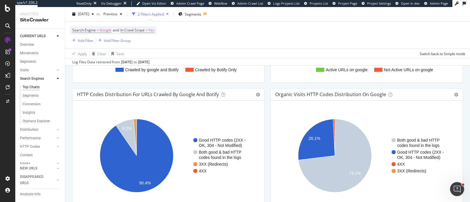
scroll to position [461, 0]
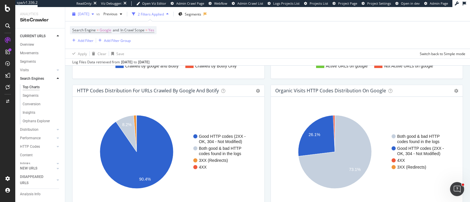
click at [96, 16] on div "[DATE]" at bounding box center [83, 14] width 26 height 9
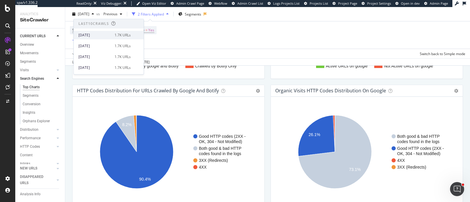
click at [102, 34] on div "[DATE]" at bounding box center [94, 35] width 33 height 5
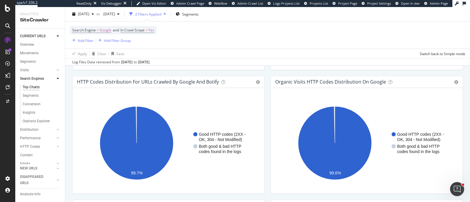
scroll to position [468, 0]
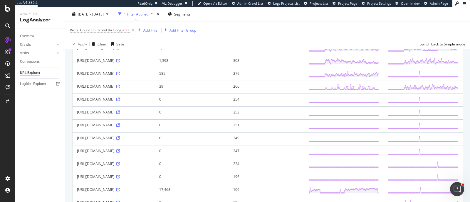
scroll to position [127, 0]
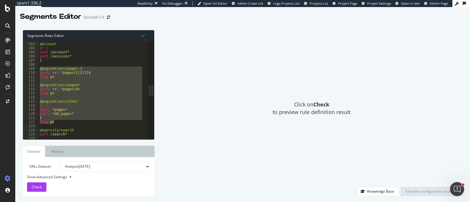
scroll to position [418, 0]
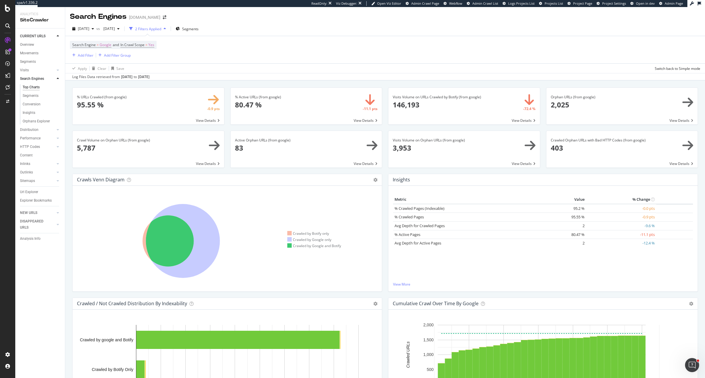
scroll to position [468, 0]
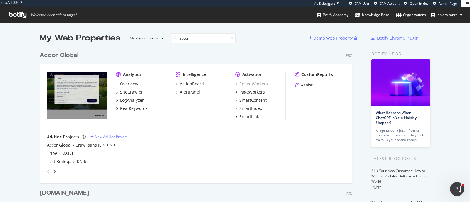
scroll to position [235, 312]
type input "accor"
click at [120, 90] on div "SiteCrawler" at bounding box center [131, 92] width 23 height 6
